Goal: Transaction & Acquisition: Download file/media

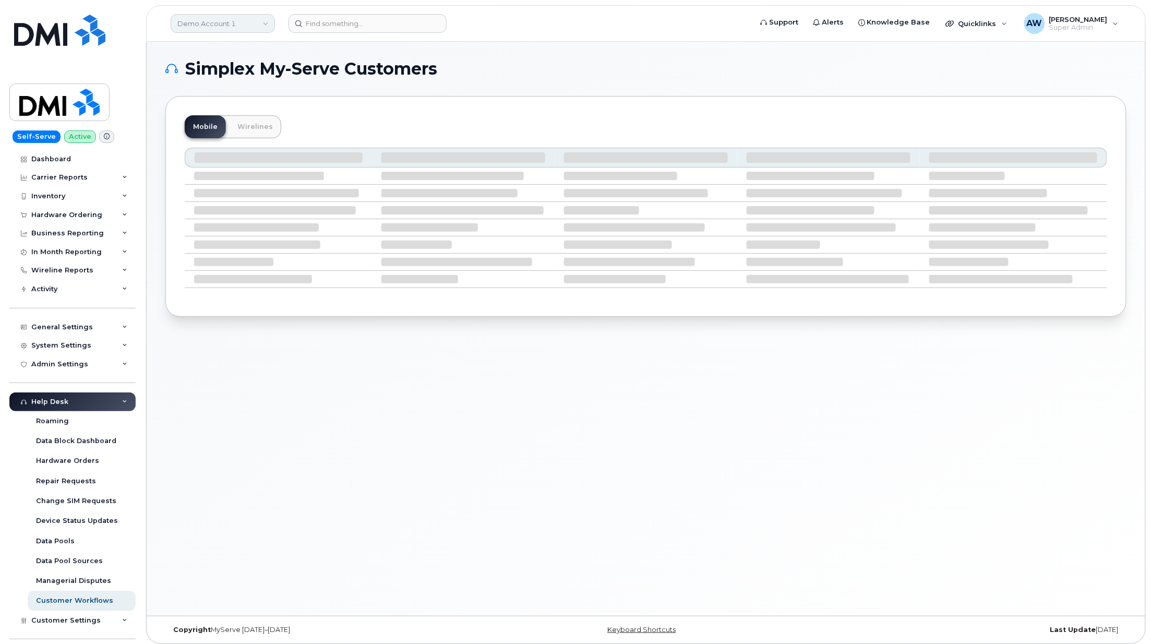
click at [199, 20] on link "Demo Account 1" at bounding box center [223, 23] width 104 height 19
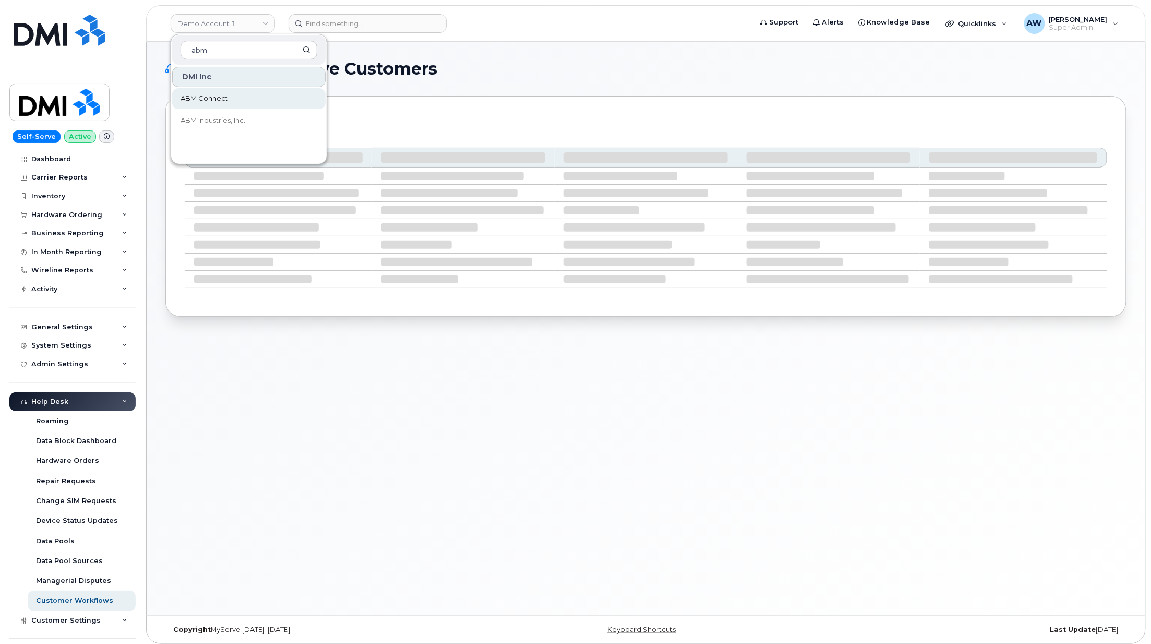
type input "abm"
click at [197, 92] on link "ABM Connect" at bounding box center [248, 98] width 153 height 21
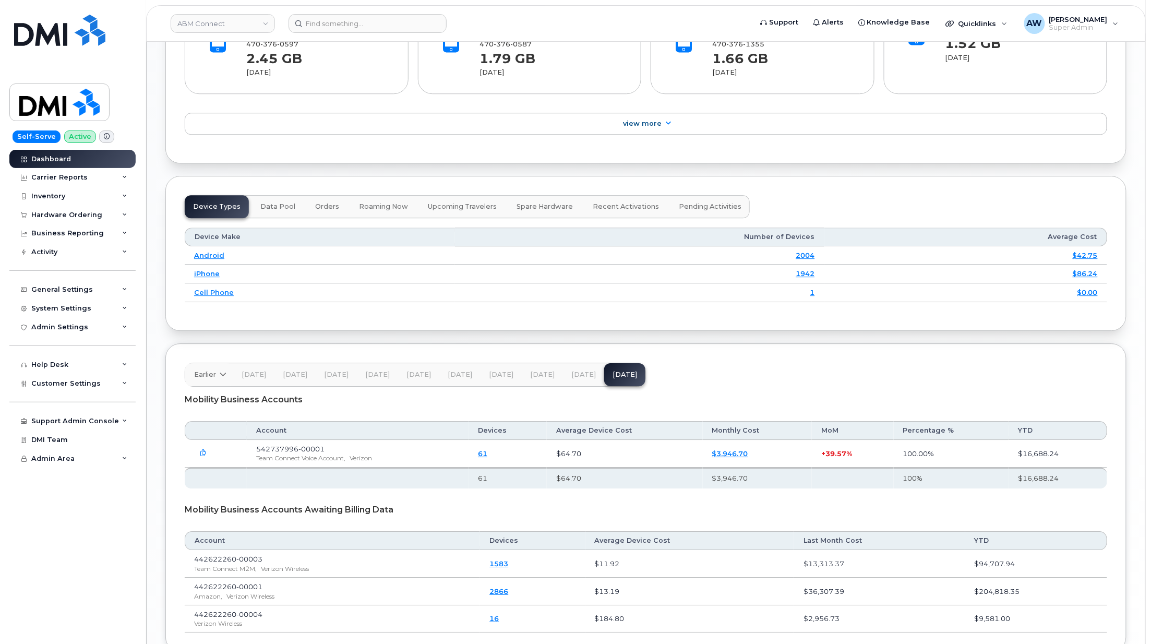
scroll to position [1251, 0]
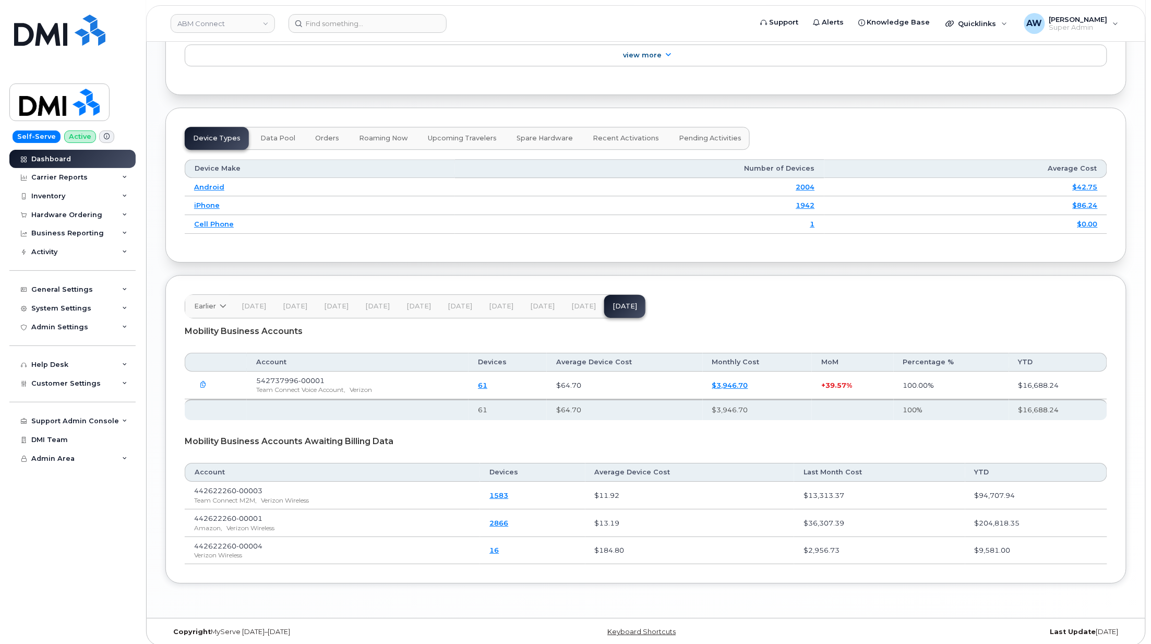
click at [575, 302] on span "[DATE]" at bounding box center [583, 306] width 25 height 8
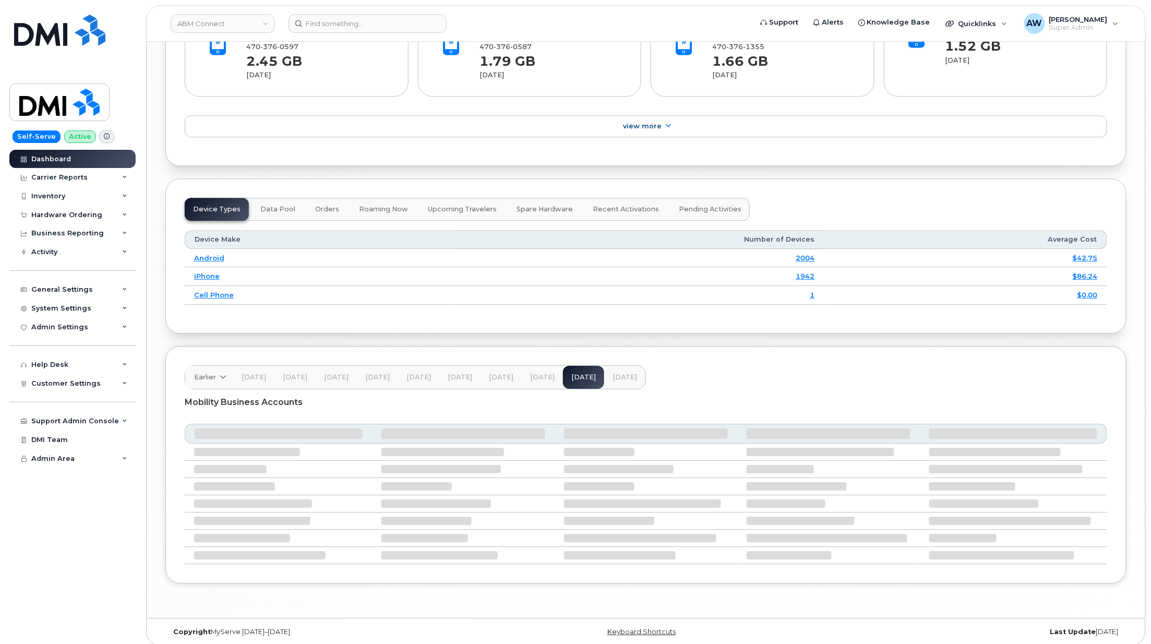
scroll to position [1190, 0]
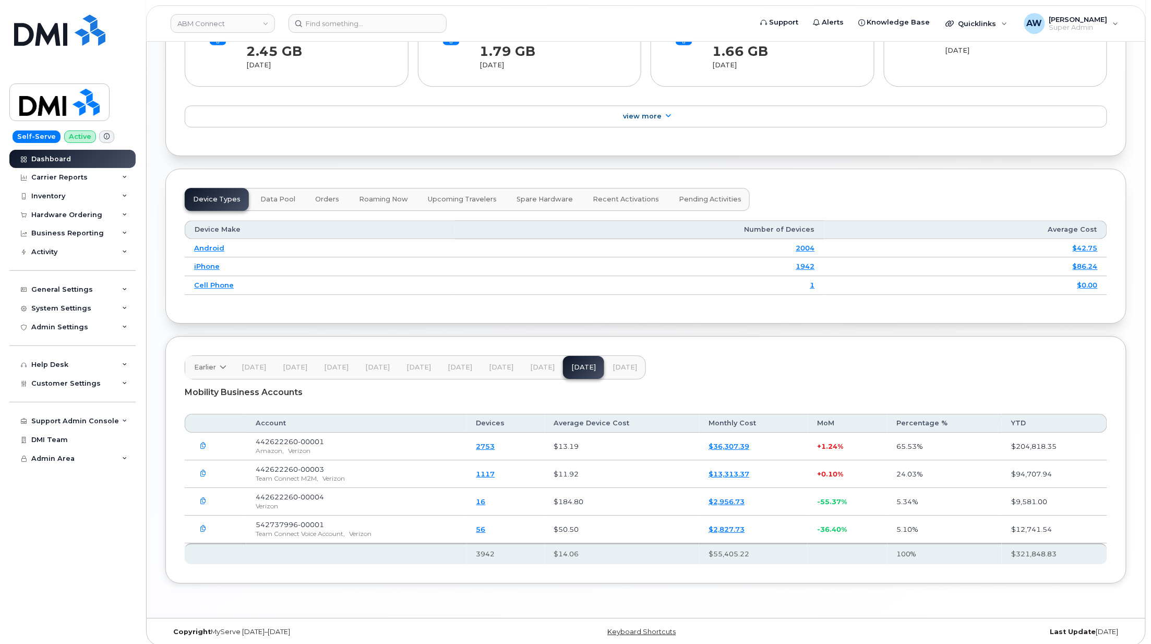
click at [202, 470] on icon "button" at bounding box center [203, 473] width 7 height 7
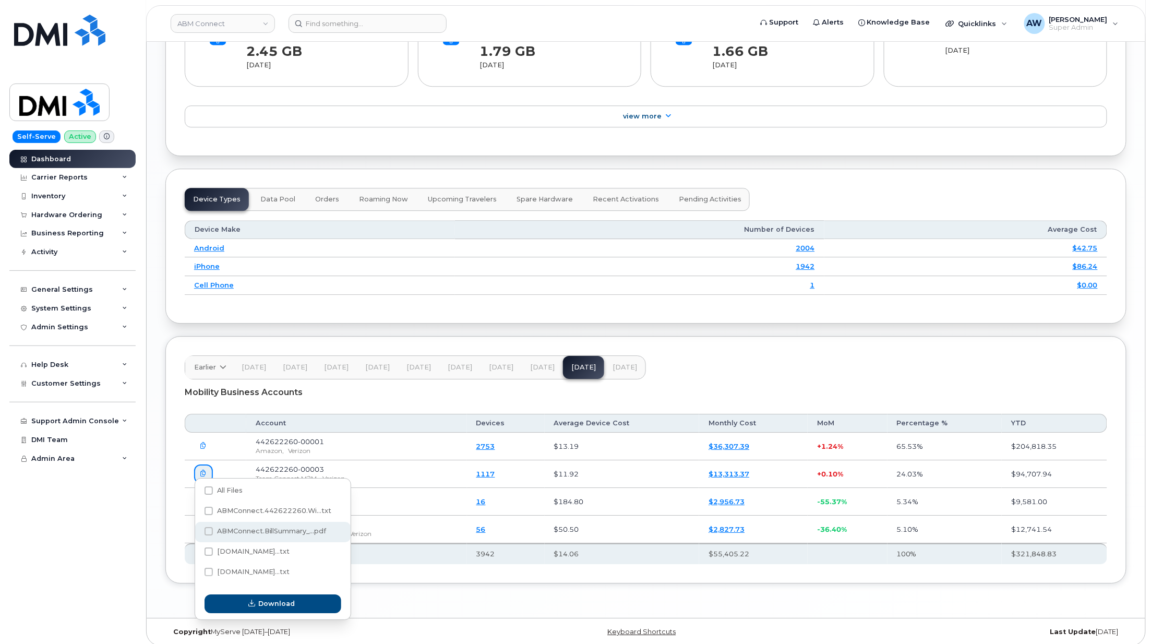
click at [224, 534] on span "ABMConnect.BillSummary_...pdf" at bounding box center [272, 531] width 110 height 8
click at [197, 534] on input "ABMConnect.BillSummary_...pdf" at bounding box center [194, 531] width 5 height 5
checkbox input "true"
click at [261, 610] on button "Download" at bounding box center [273, 603] width 137 height 19
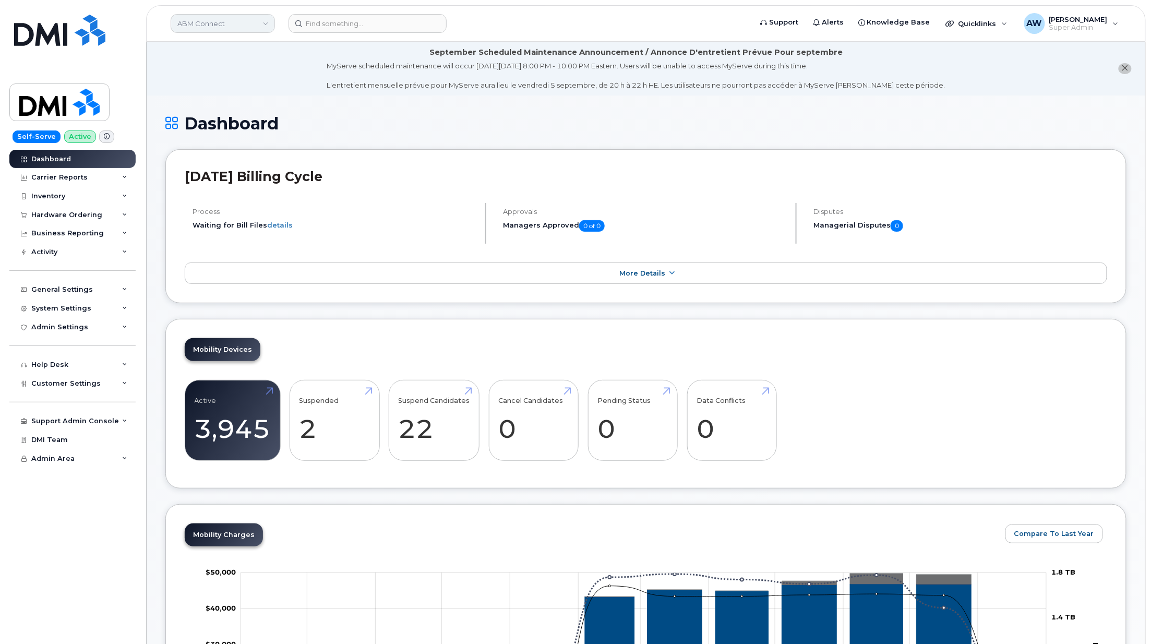
click at [234, 19] on link "ABM Connect" at bounding box center [223, 23] width 104 height 19
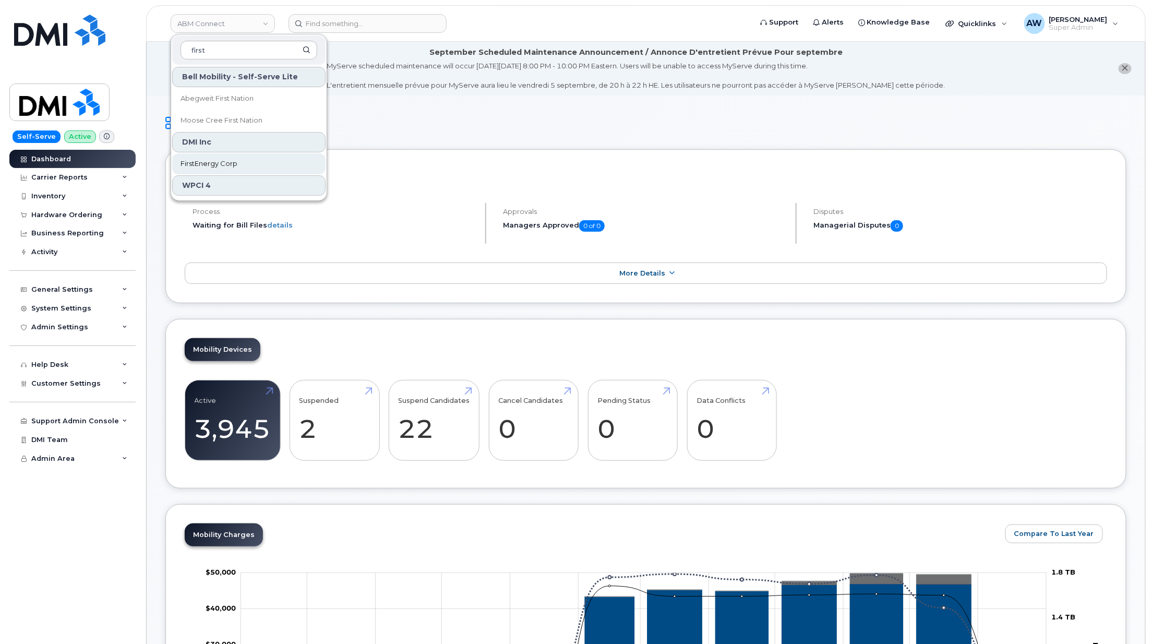
type input "first"
click at [311, 159] on link "FirstEnergy Corp" at bounding box center [248, 163] width 153 height 21
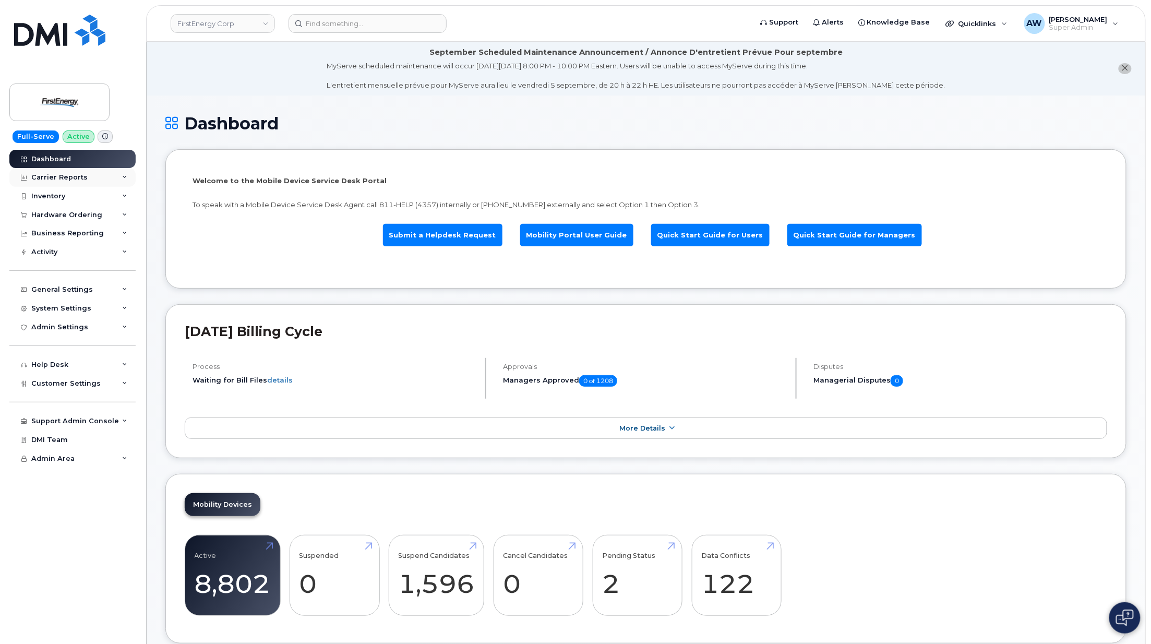
click at [106, 182] on div "Carrier Reports" at bounding box center [72, 177] width 126 height 19
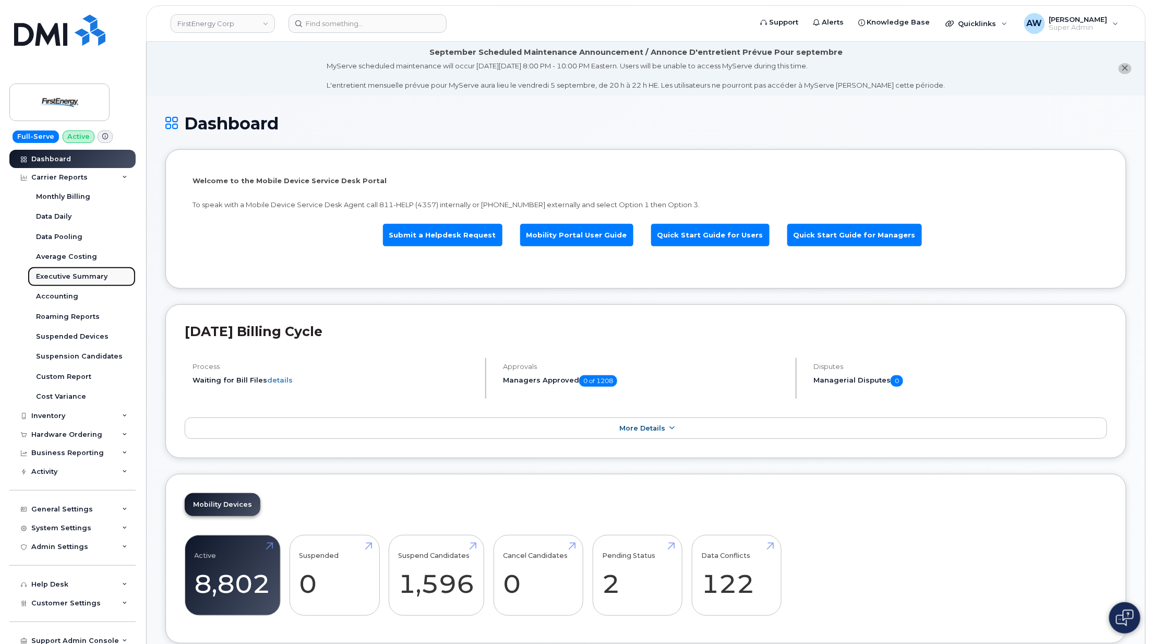
click at [97, 277] on div "Executive Summary" at bounding box center [71, 276] width 71 height 9
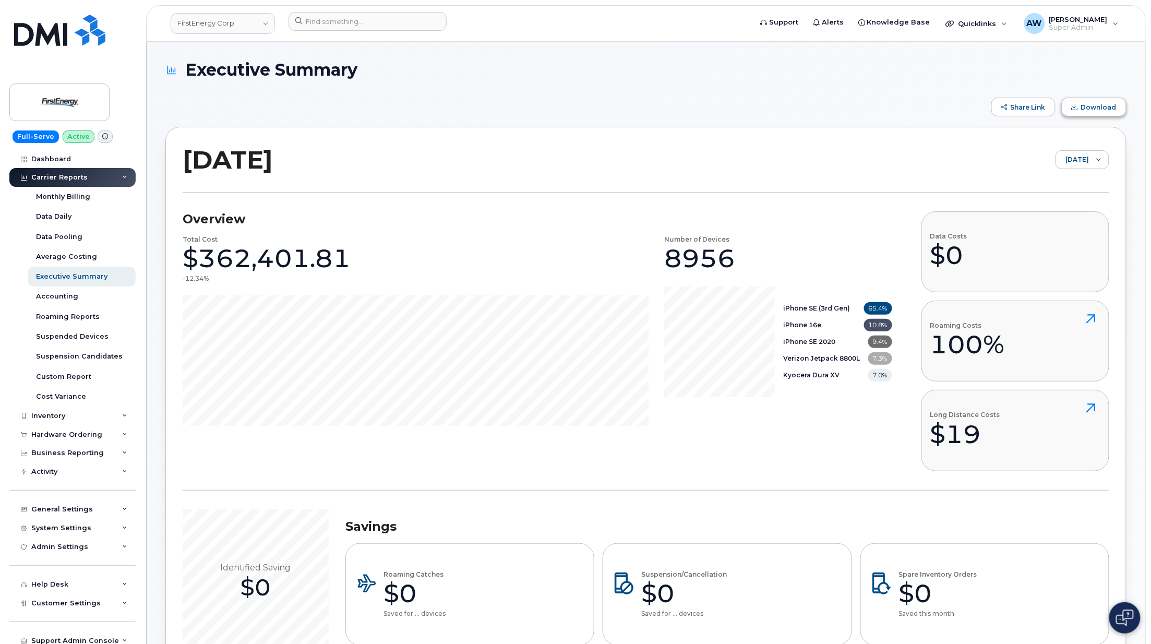
click at [1105, 102] on button "Download" at bounding box center [1094, 107] width 65 height 19
